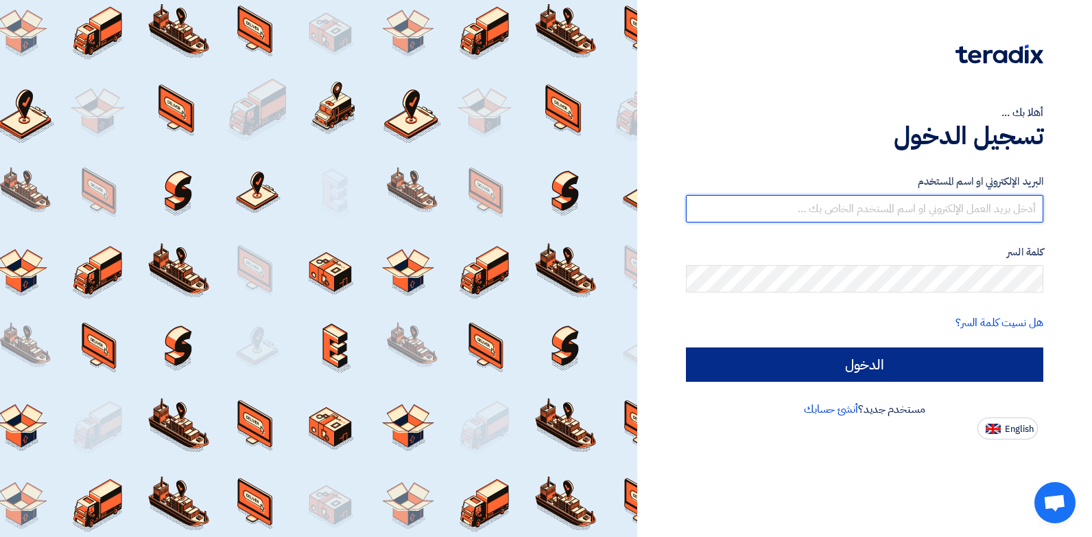
type input "[PERSON_NAME][EMAIL_ADDRESS][DOMAIN_NAME]"
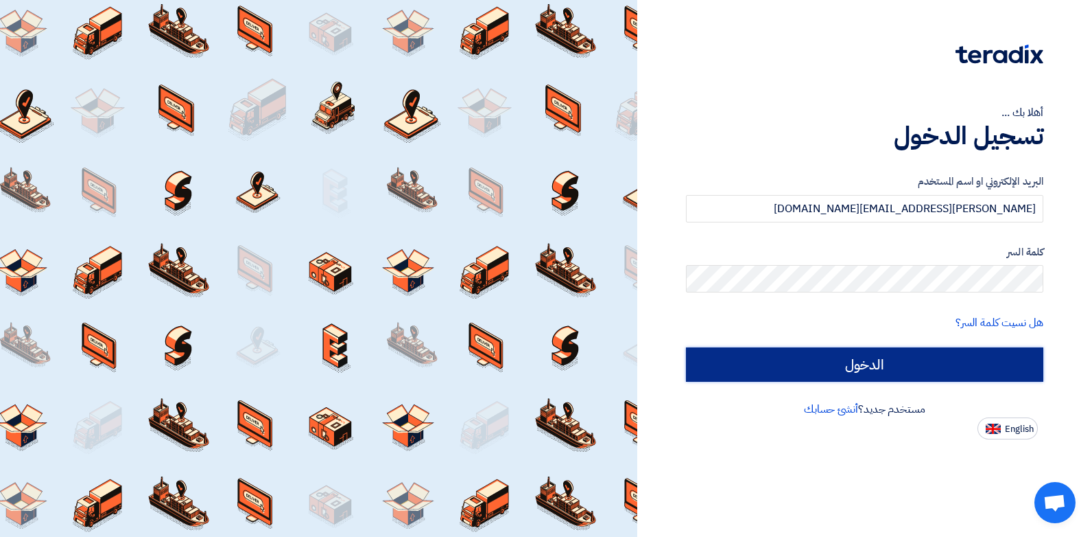
click at [777, 360] on input "الدخول" at bounding box center [864, 364] width 357 height 34
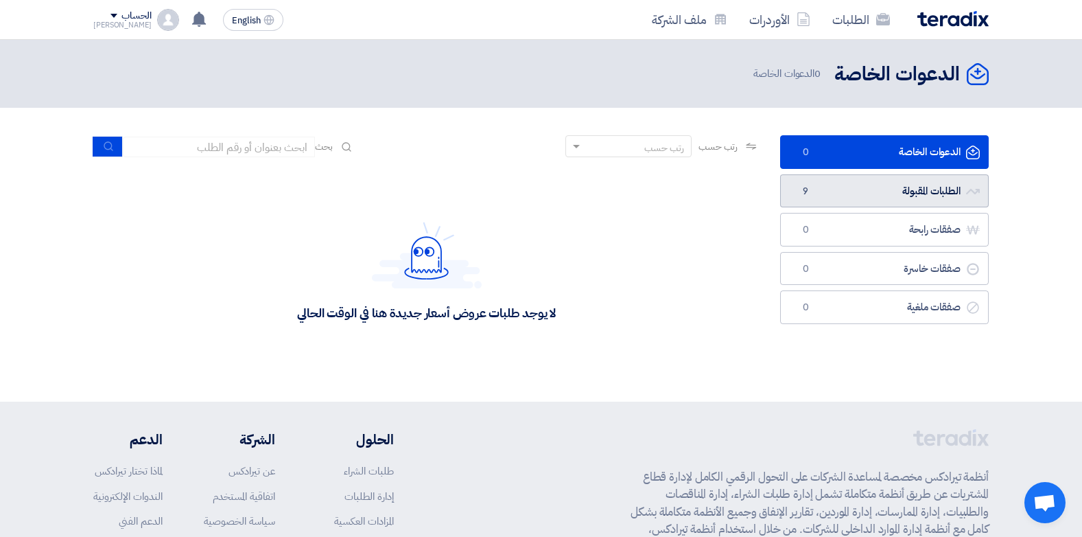
click at [880, 202] on link "الطلبات المقبولة الطلبات المقبولة 9" at bounding box center [884, 191] width 209 height 34
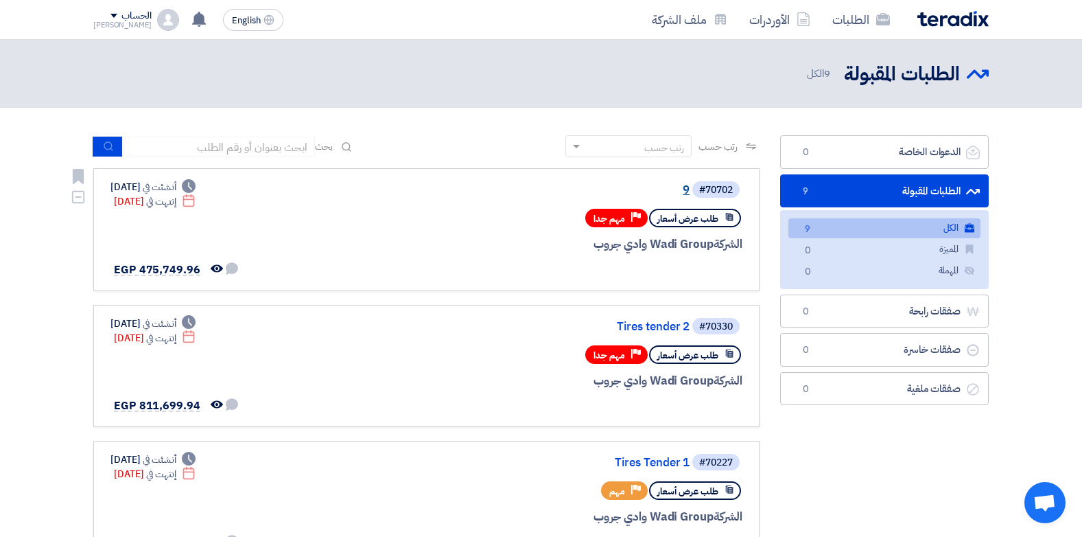
click at [687, 189] on link "9" at bounding box center [552, 190] width 274 height 12
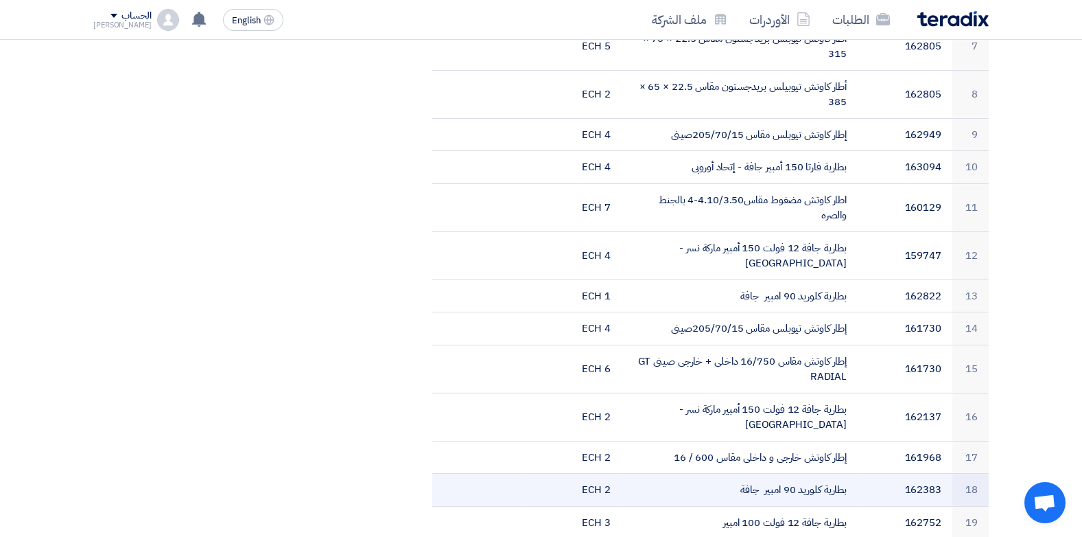
scroll to position [823, 0]
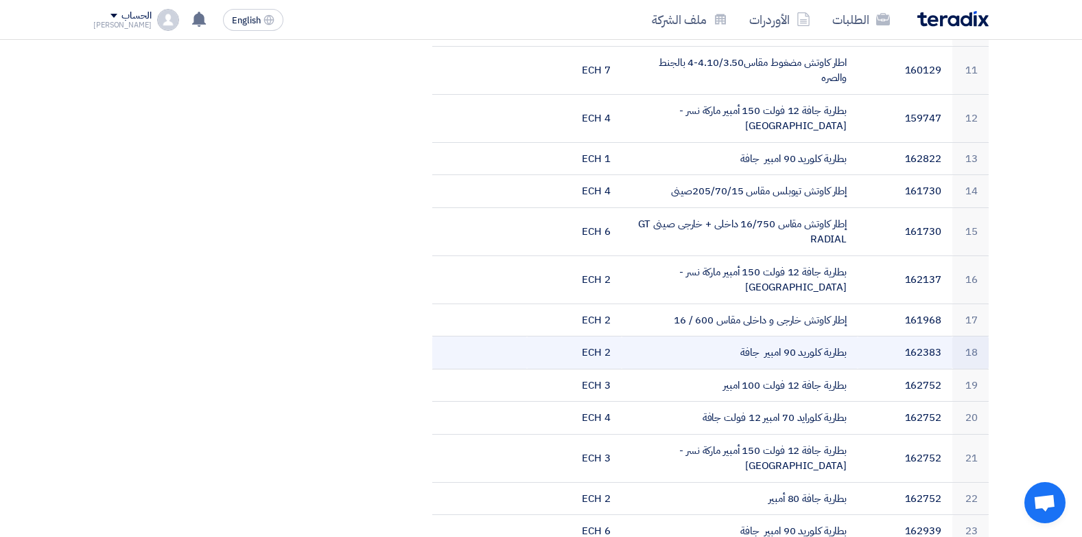
click at [773, 336] on td "بطارية كلوريد 90 امبير جافة" at bounding box center [740, 352] width 237 height 33
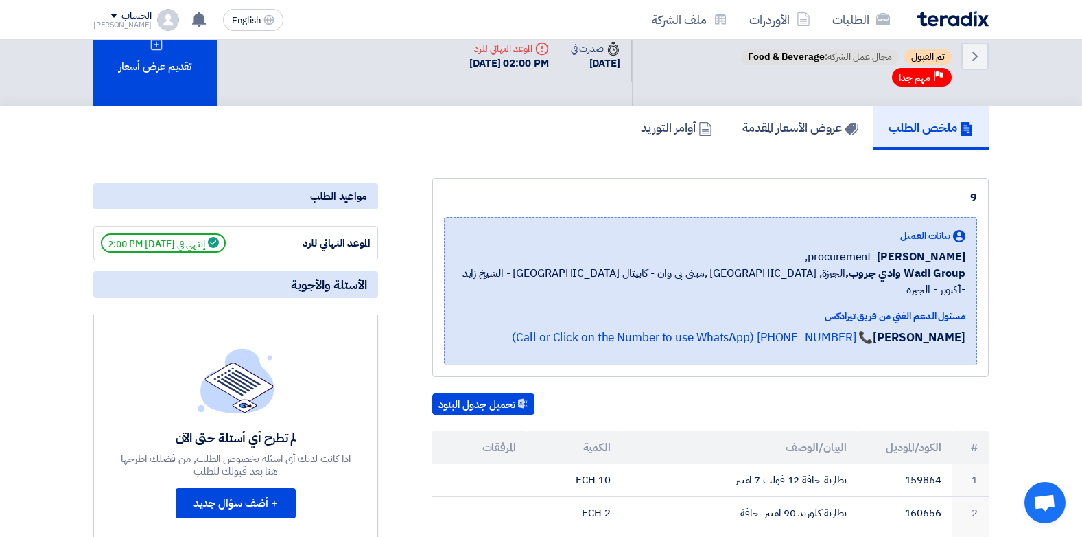
scroll to position [0, 0]
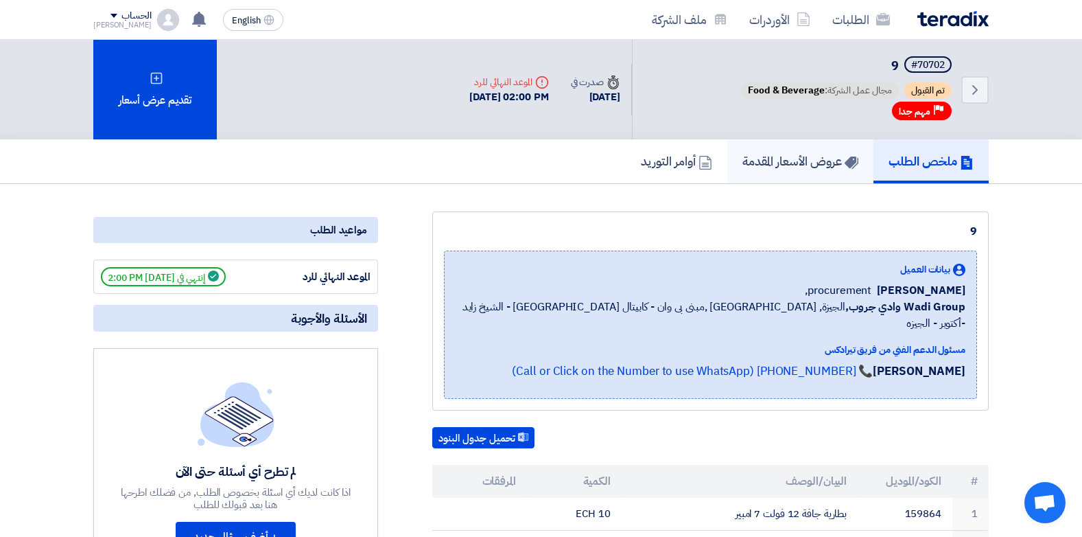
click at [794, 150] on link "عروض الأسعار المقدمة" at bounding box center [800, 161] width 146 height 44
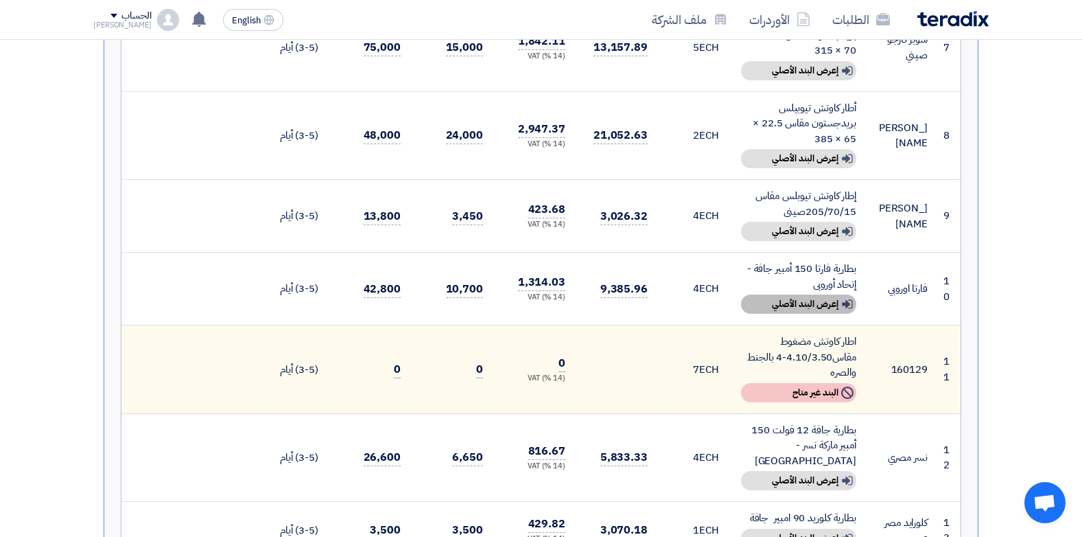
scroll to position [1098, 0]
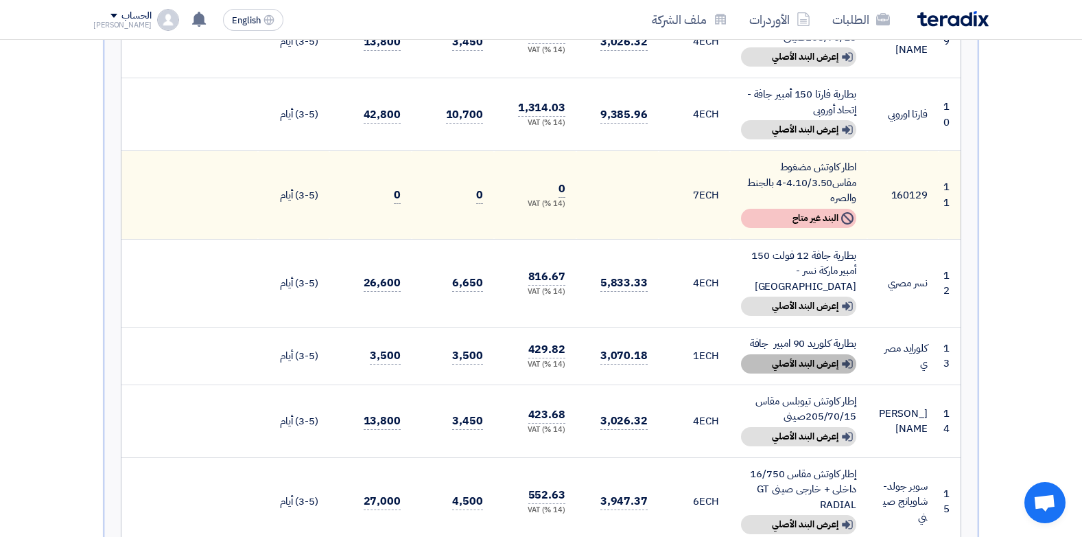
click at [791, 354] on div "Show details إعرض البند الأصلي" at bounding box center [798, 363] width 115 height 19
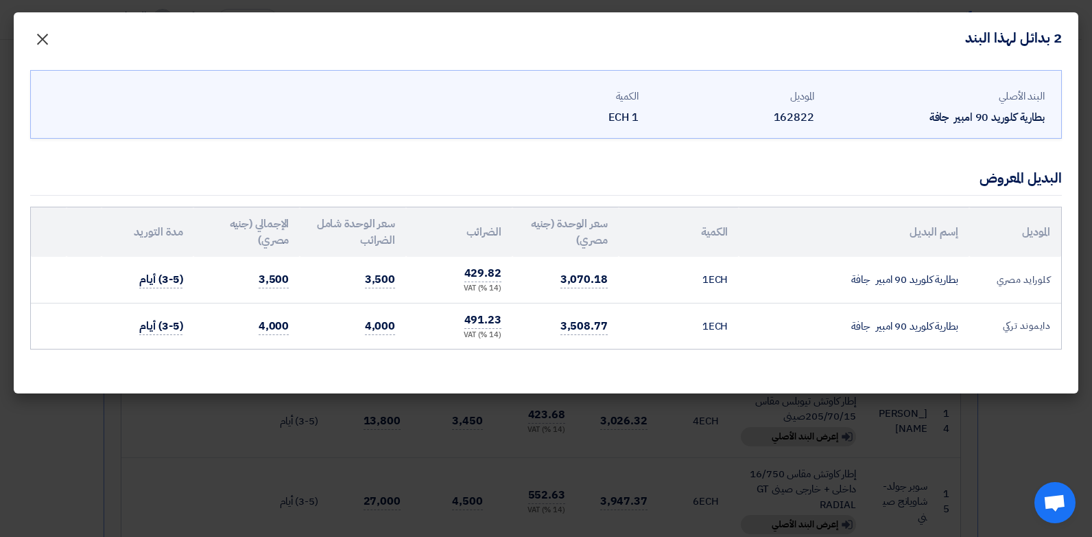
click at [42, 30] on span "×" at bounding box center [42, 38] width 16 height 41
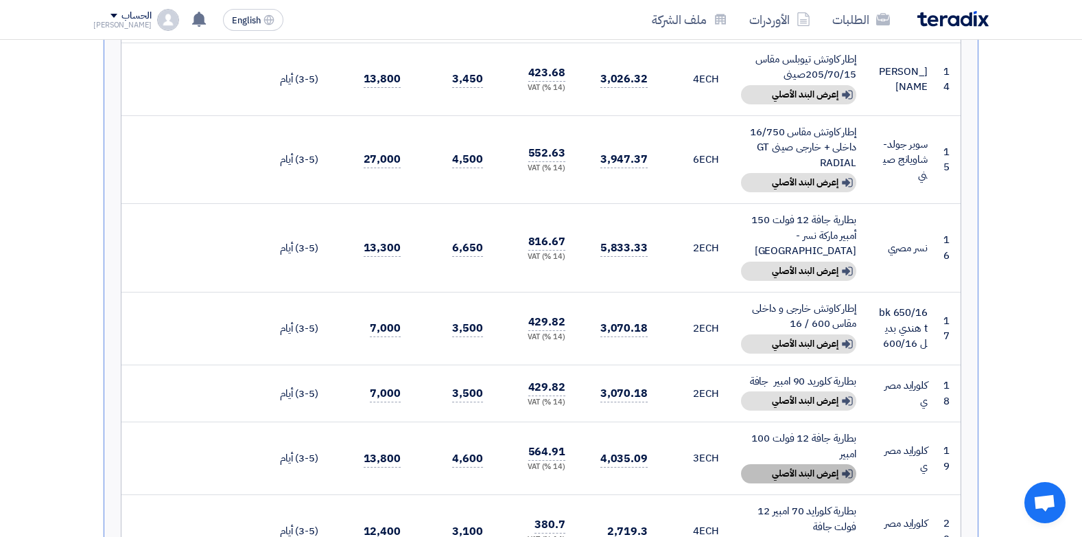
scroll to position [1441, 0]
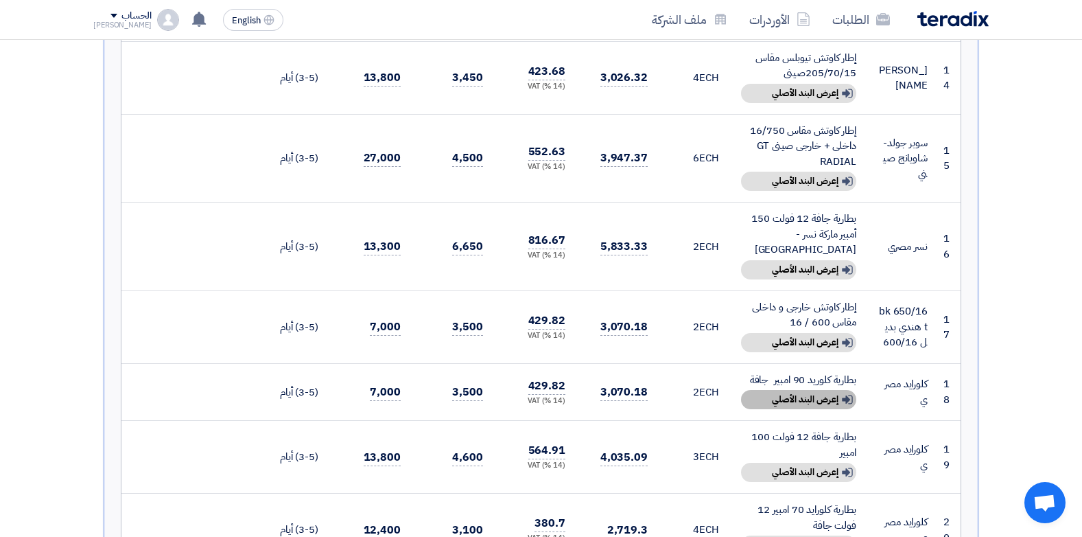
click at [803, 390] on div "Show details إعرض البند الأصلي" at bounding box center [798, 399] width 115 height 19
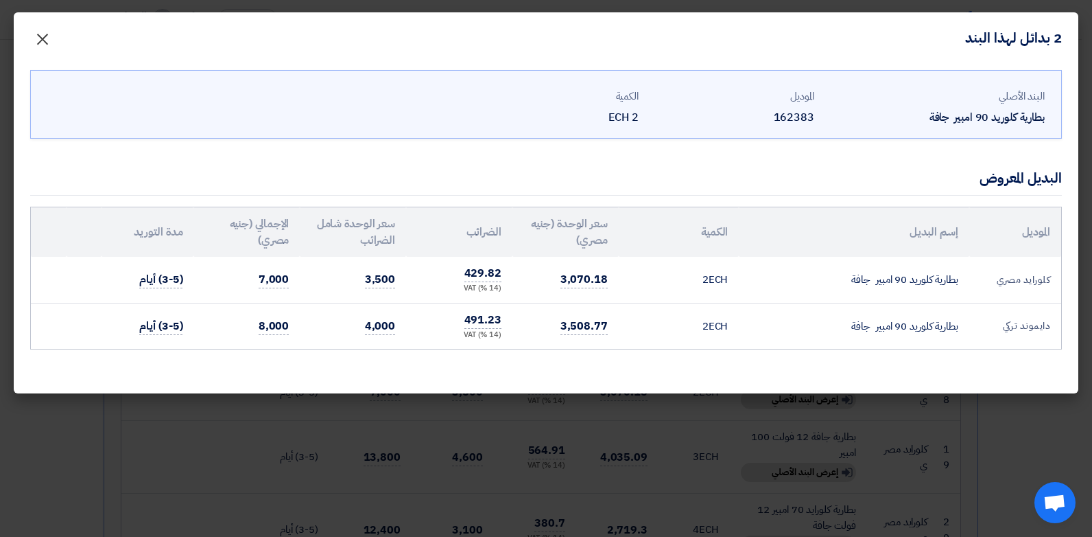
click at [39, 44] on span "×" at bounding box center [42, 38] width 16 height 41
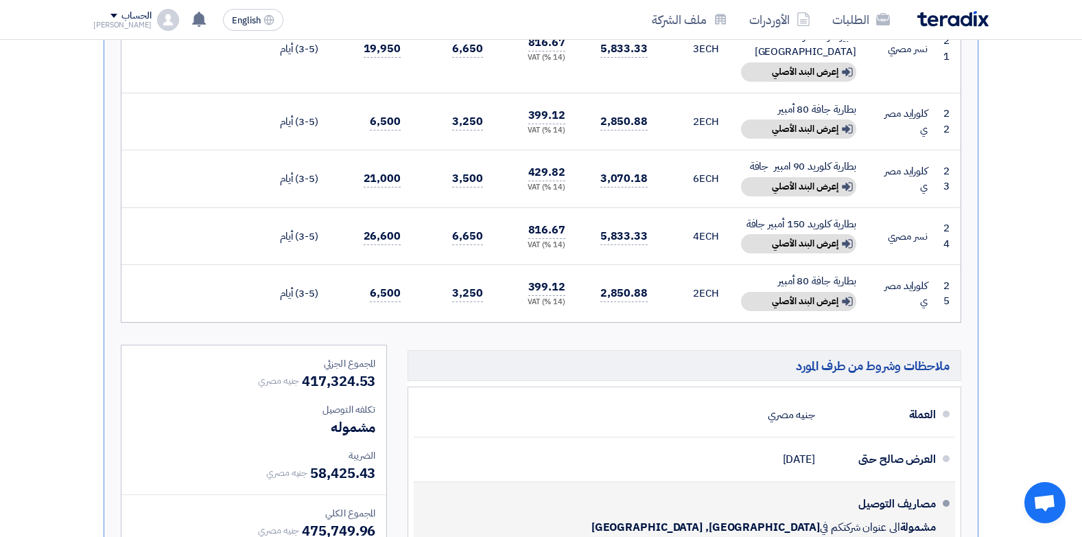
scroll to position [2058, 0]
